Goal: Task Accomplishment & Management: Manage account settings

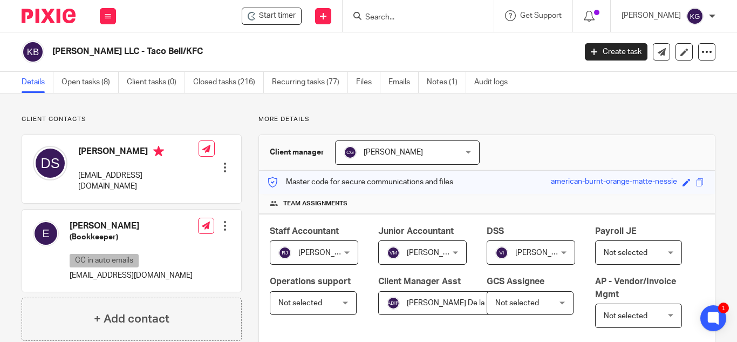
click at [410, 17] on input "Search" at bounding box center [412, 18] width 97 height 10
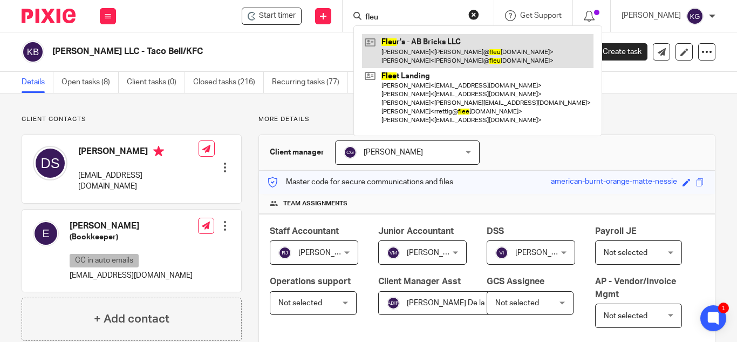
type input "fleu"
click at [419, 47] on link at bounding box center [478, 50] width 232 height 33
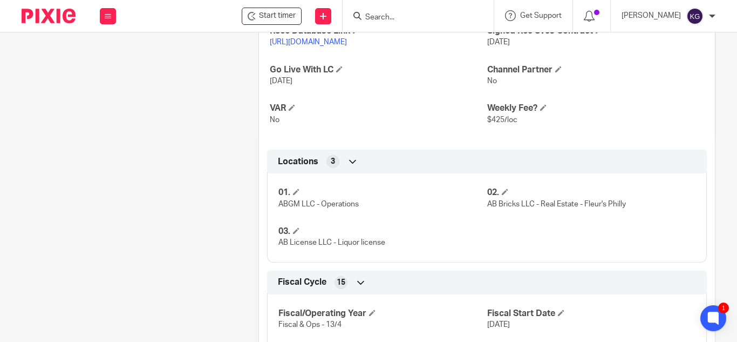
scroll to position [324, 0]
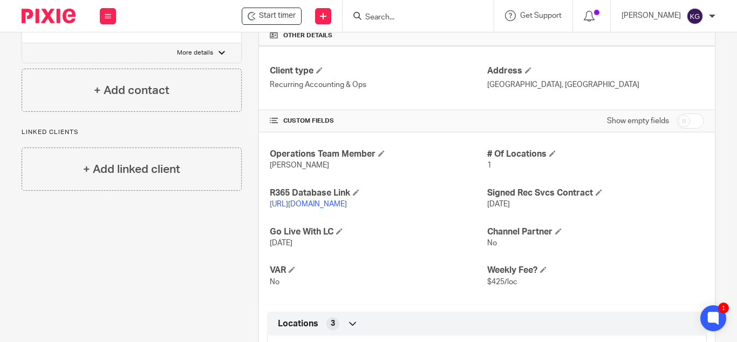
click at [677, 128] on input "checkbox" at bounding box center [691, 120] width 28 height 15
checkbox input "true"
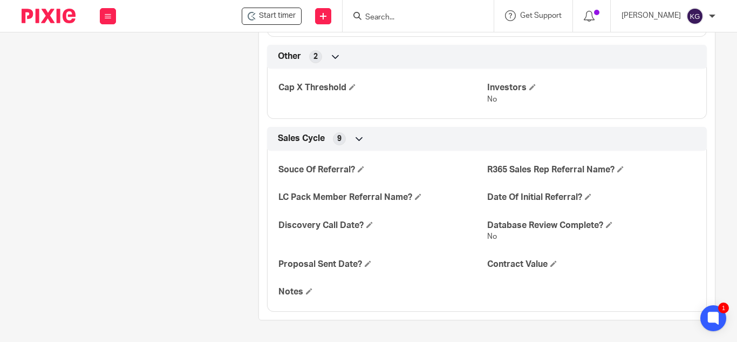
scroll to position [1402, 0]
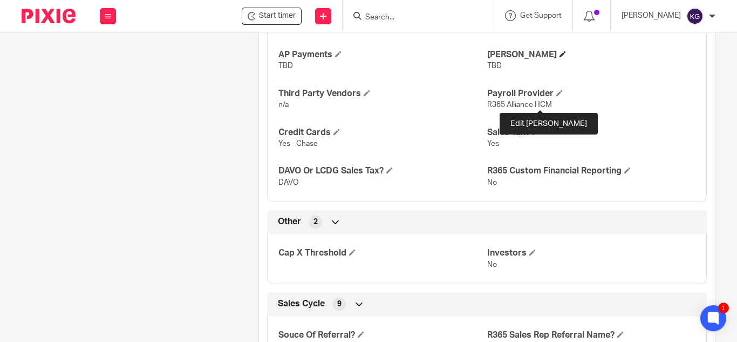
click at [560, 57] on span at bounding box center [563, 54] width 6 height 6
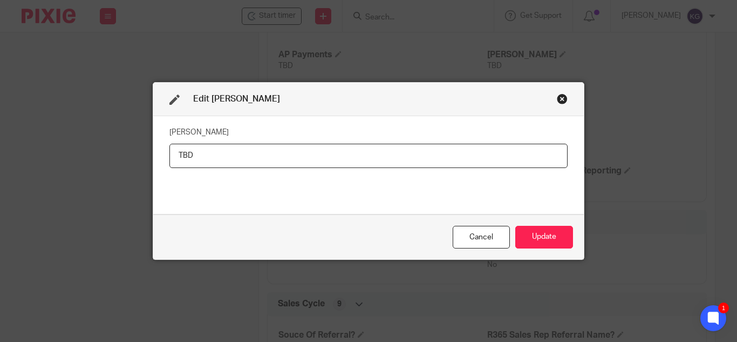
drag, startPoint x: 195, startPoint y: 152, endPoint x: 158, endPoint y: 132, distance: 42.0
click at [157, 144] on div "EDI Vendors TBD" at bounding box center [368, 165] width 431 height 98
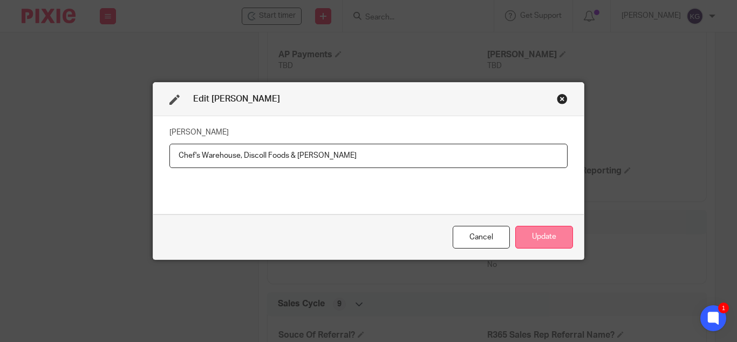
type input "Chef's Warehouse, Discoll Foods & [PERSON_NAME]"
click at [531, 246] on button "Update" at bounding box center [544, 237] width 58 height 23
